Goal: Transaction & Acquisition: Purchase product/service

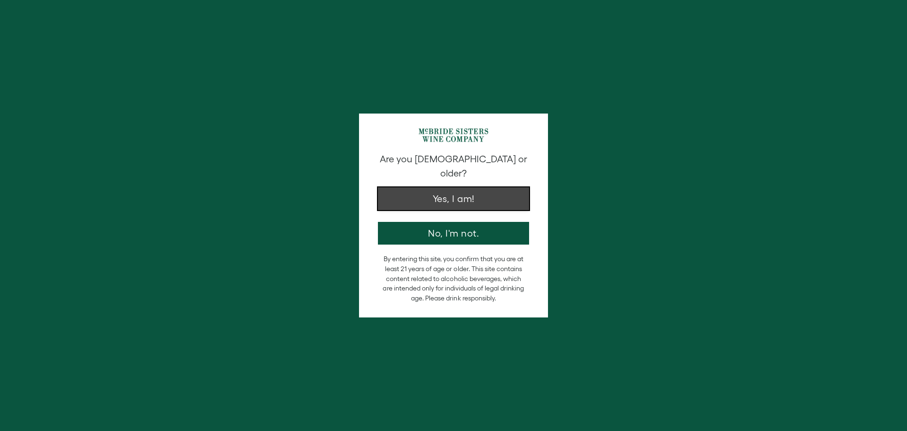
click at [430, 189] on button "Yes, I am!" at bounding box center [453, 198] width 151 height 23
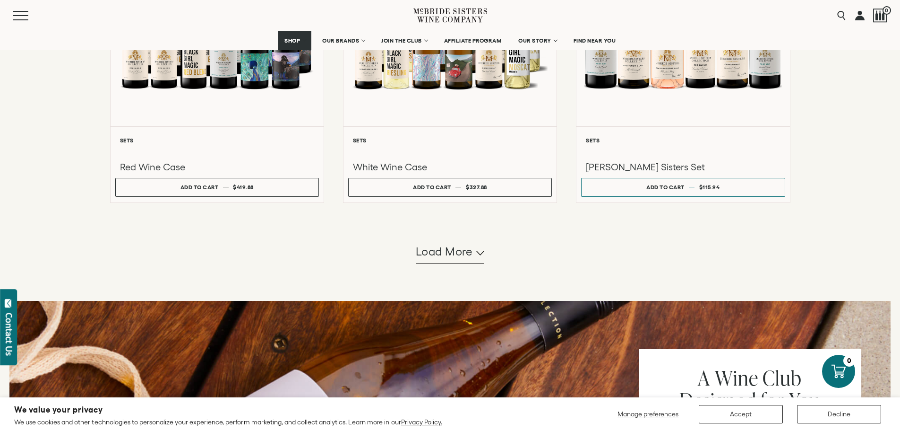
scroll to position [851, 0]
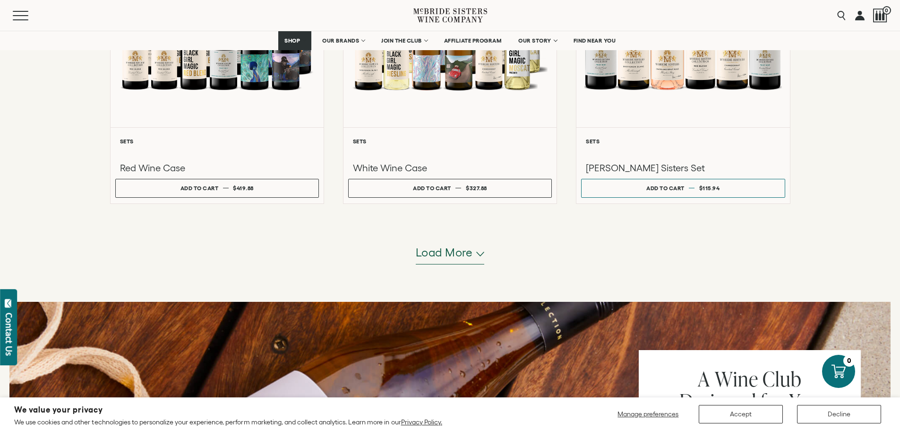
click at [466, 255] on span "Load more" at bounding box center [444, 252] width 57 height 16
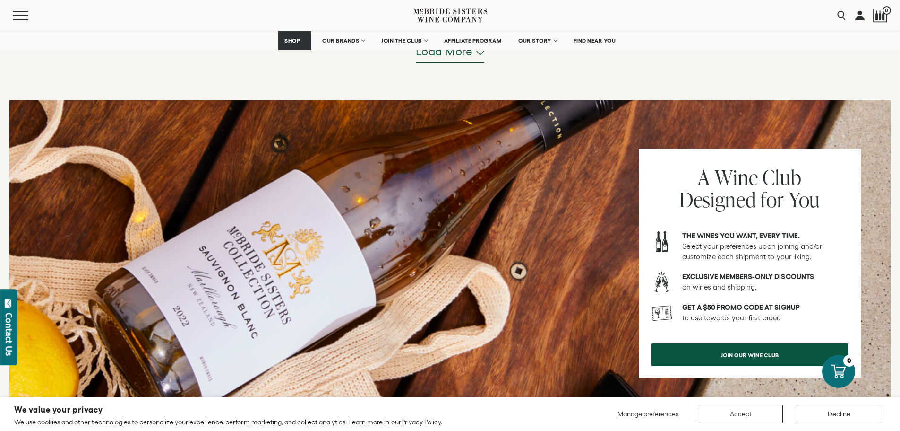
scroll to position [1890, 0]
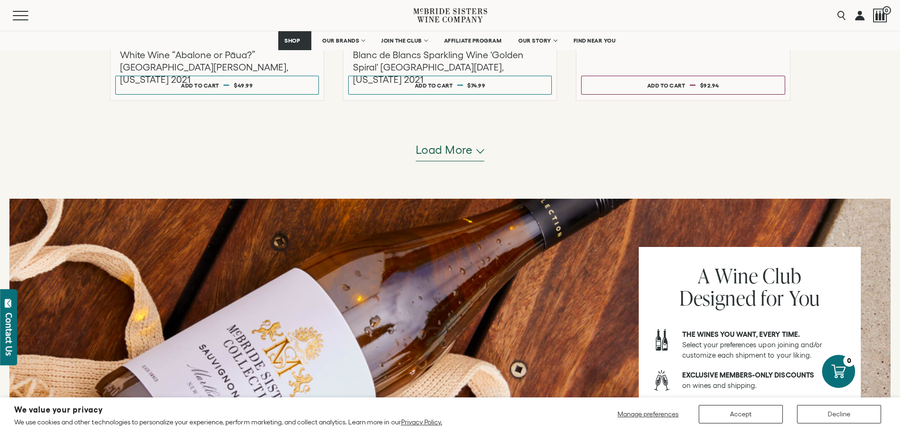
click at [456, 156] on span "Load more" at bounding box center [444, 150] width 57 height 16
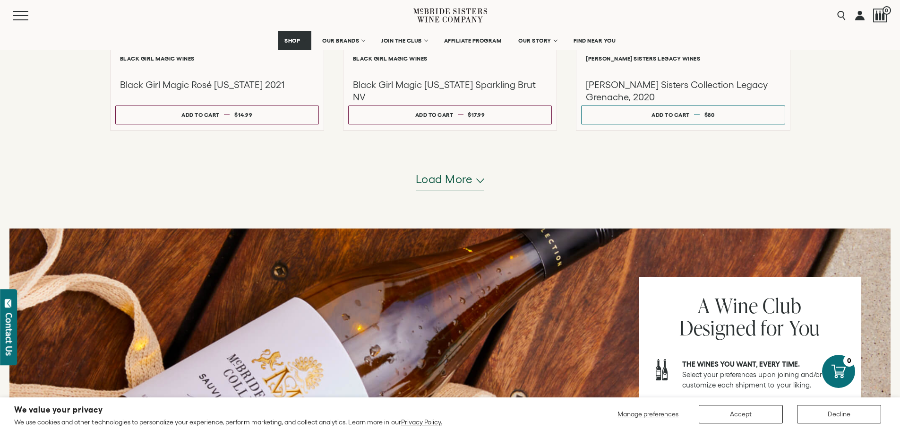
scroll to position [2836, 0]
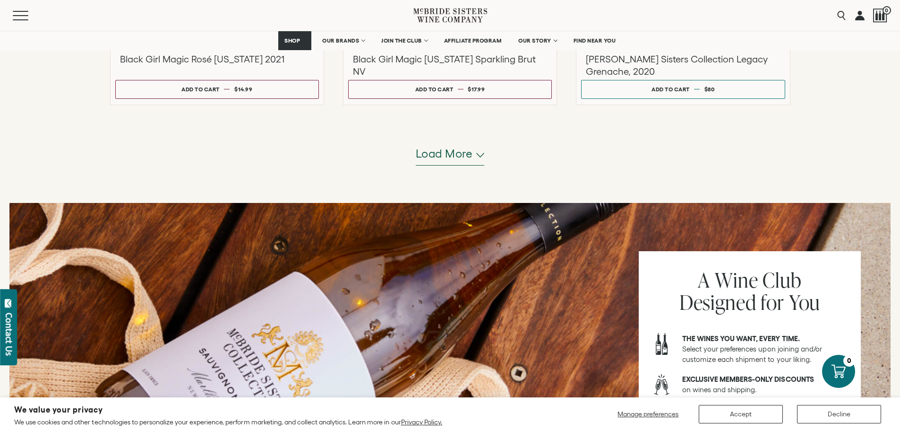
click at [455, 162] on button "Load more" at bounding box center [450, 154] width 69 height 23
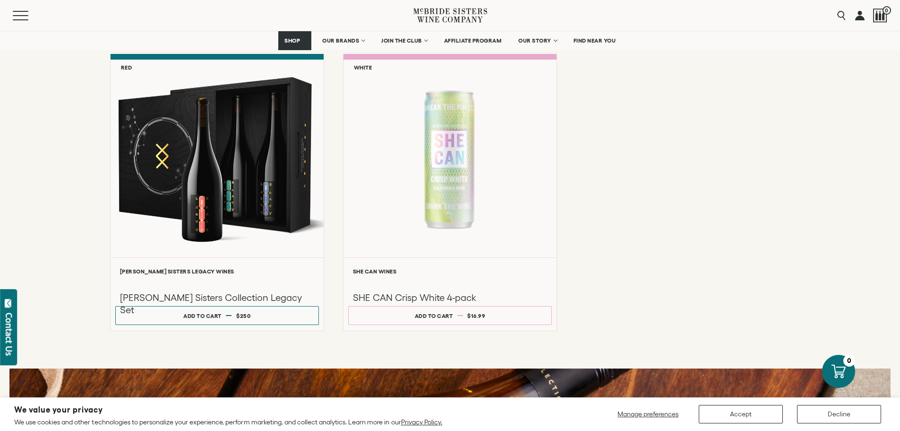
scroll to position [3167, 0]
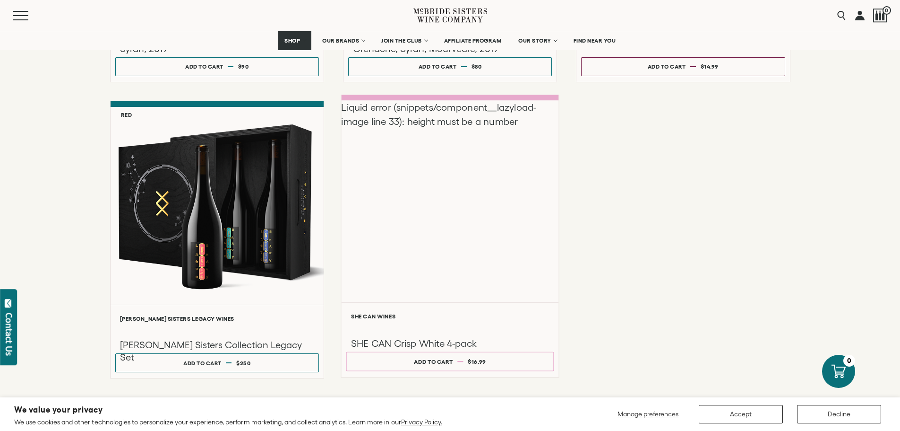
click at [433, 214] on div "Liquid error (snippets/component__lazyload-image line 33): height must be a num…" at bounding box center [449, 200] width 217 height 201
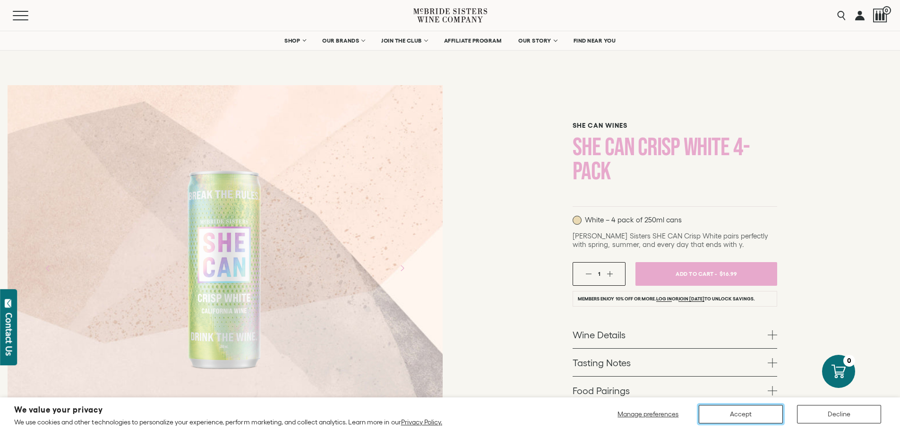
click at [723, 412] on button "Accept" at bounding box center [741, 414] width 84 height 18
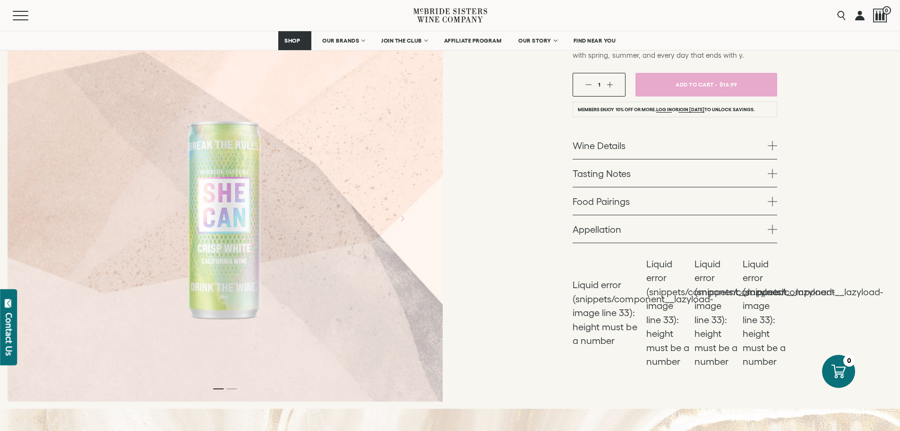
scroll to position [378, 0]
